Goal: Check status: Check status

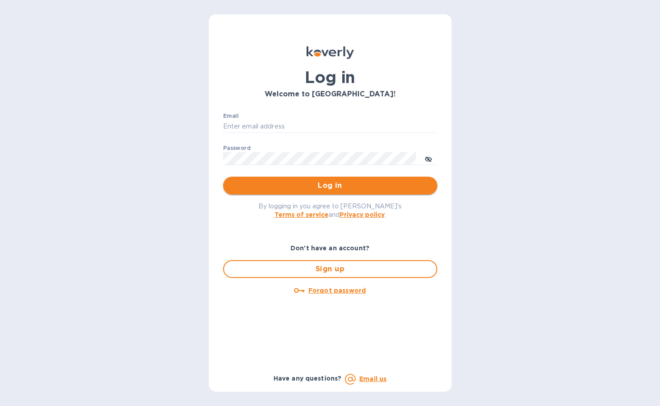
type input "[PERSON_NAME][EMAIL_ADDRESS][DOMAIN_NAME]"
click at [270, 185] on span "Log in" at bounding box center [330, 185] width 200 height 11
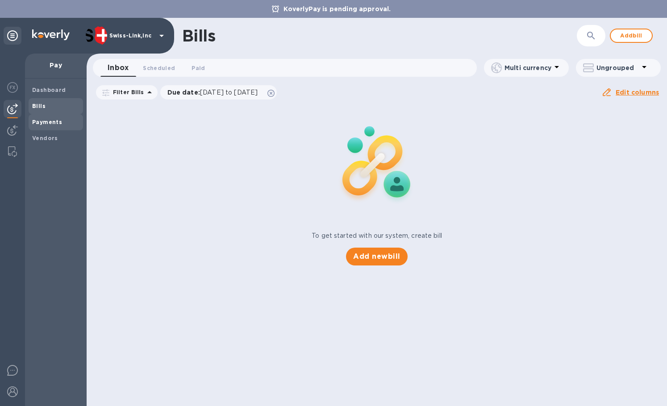
click at [40, 121] on b "Payments" at bounding box center [47, 122] width 30 height 7
